Goal: Find specific page/section: Find specific page/section

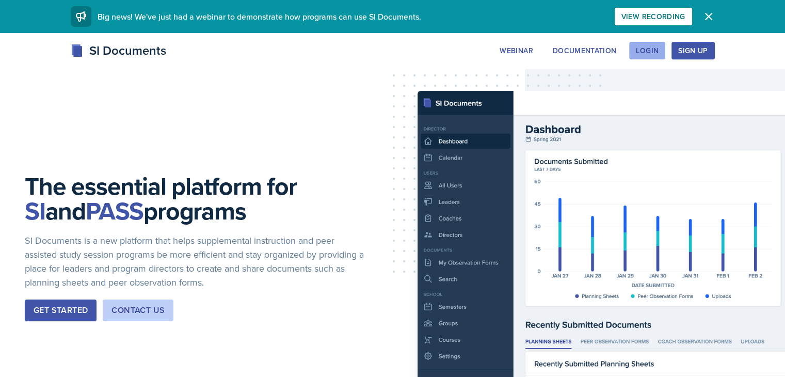
click at [665, 56] on button "Login" at bounding box center [647, 51] width 36 height 18
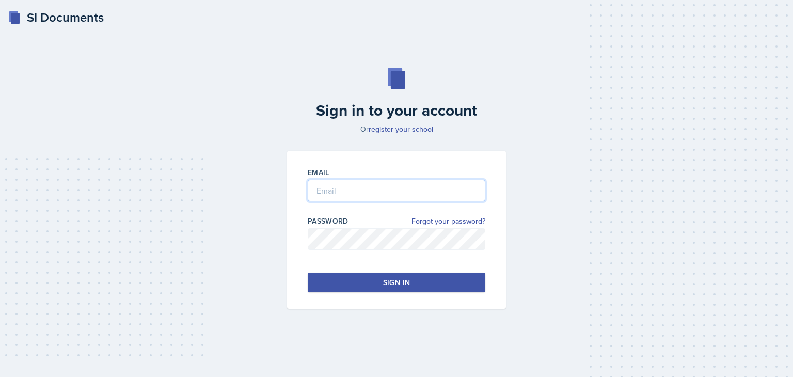
type input "[EMAIL_ADDRESS][DOMAIN_NAME]"
click at [434, 289] on button "Sign in" at bounding box center [397, 283] width 178 height 20
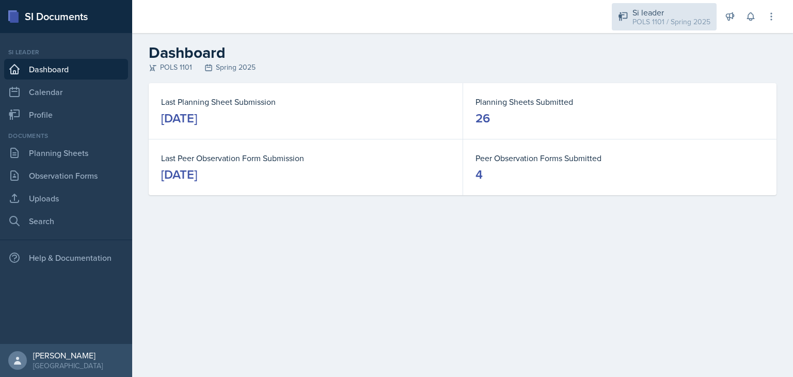
click at [687, 25] on div "POLS 1101 / Spring 2025" at bounding box center [671, 22] width 78 height 11
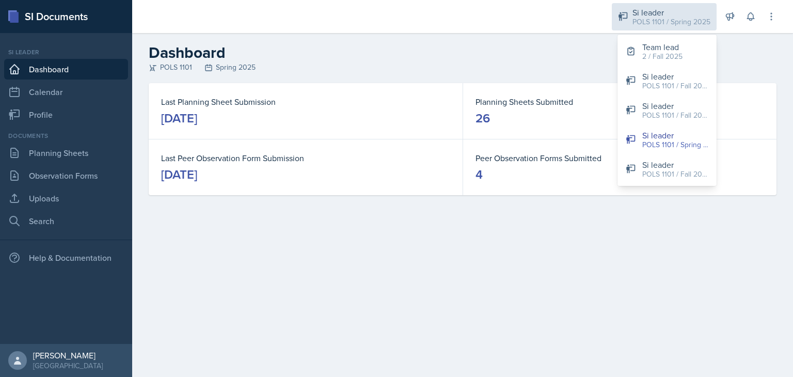
click at [687, 50] on button "Team lead 2 / Fall 2025" at bounding box center [666, 51] width 99 height 29
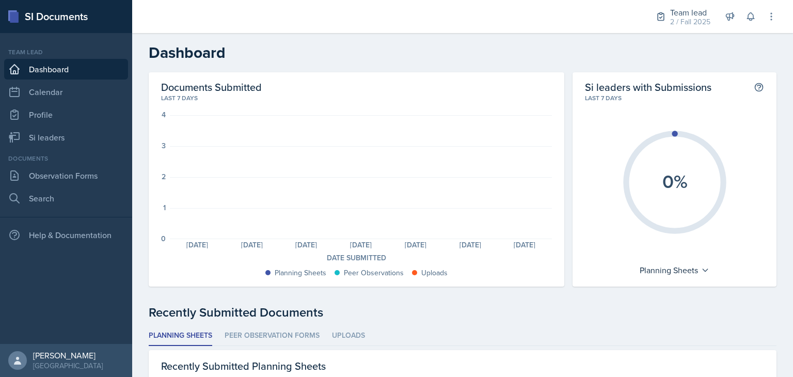
scroll to position [2, 0]
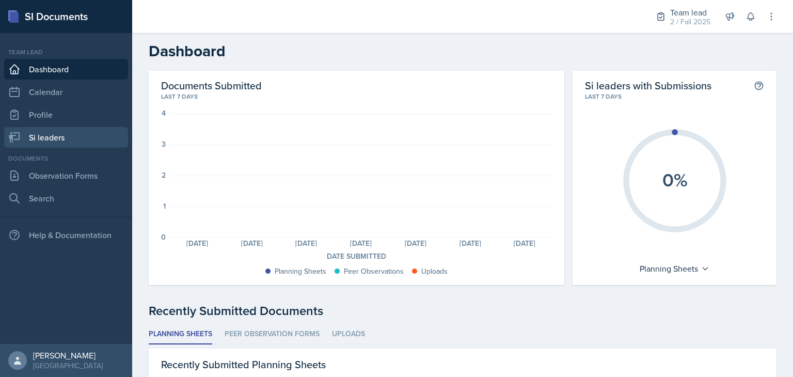
click at [23, 135] on link "Si leaders" at bounding box center [66, 137] width 124 height 21
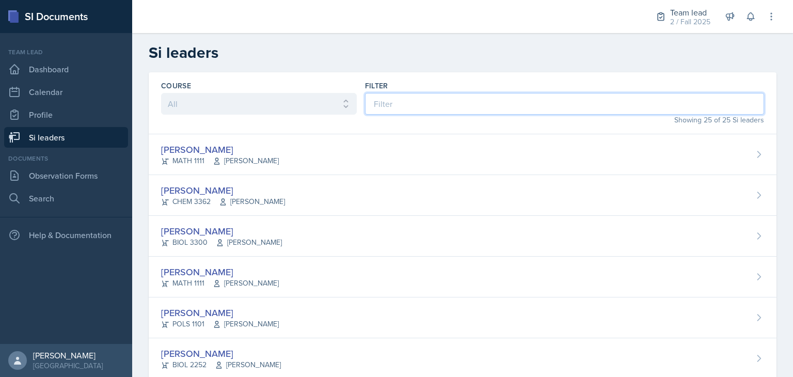
click at [504, 103] on input at bounding box center [564, 104] width 399 height 22
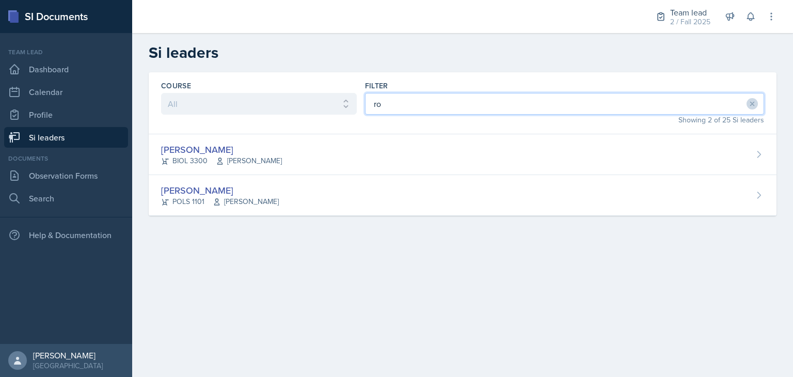
type input "r"
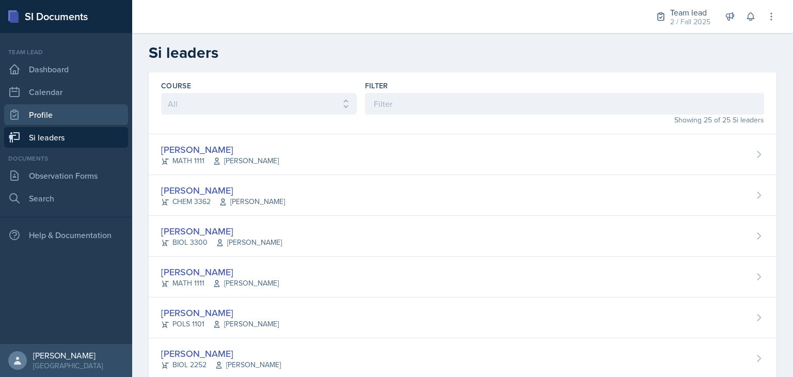
click at [30, 122] on link "Profile" at bounding box center [66, 114] width 124 height 21
